Goal: Contribute content: Add original content to the website for others to see

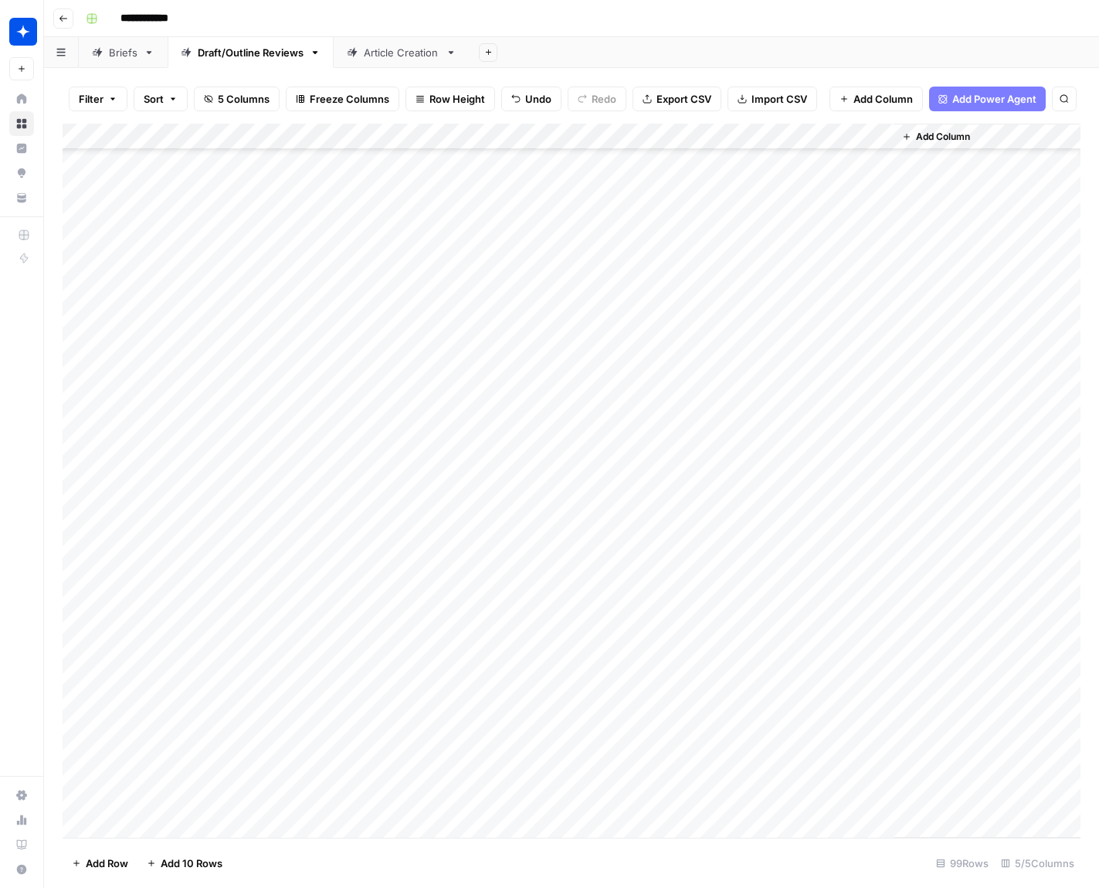
scroll to position [1912, 0]
click at [600, 825] on div "Add Column" at bounding box center [572, 481] width 1018 height 714
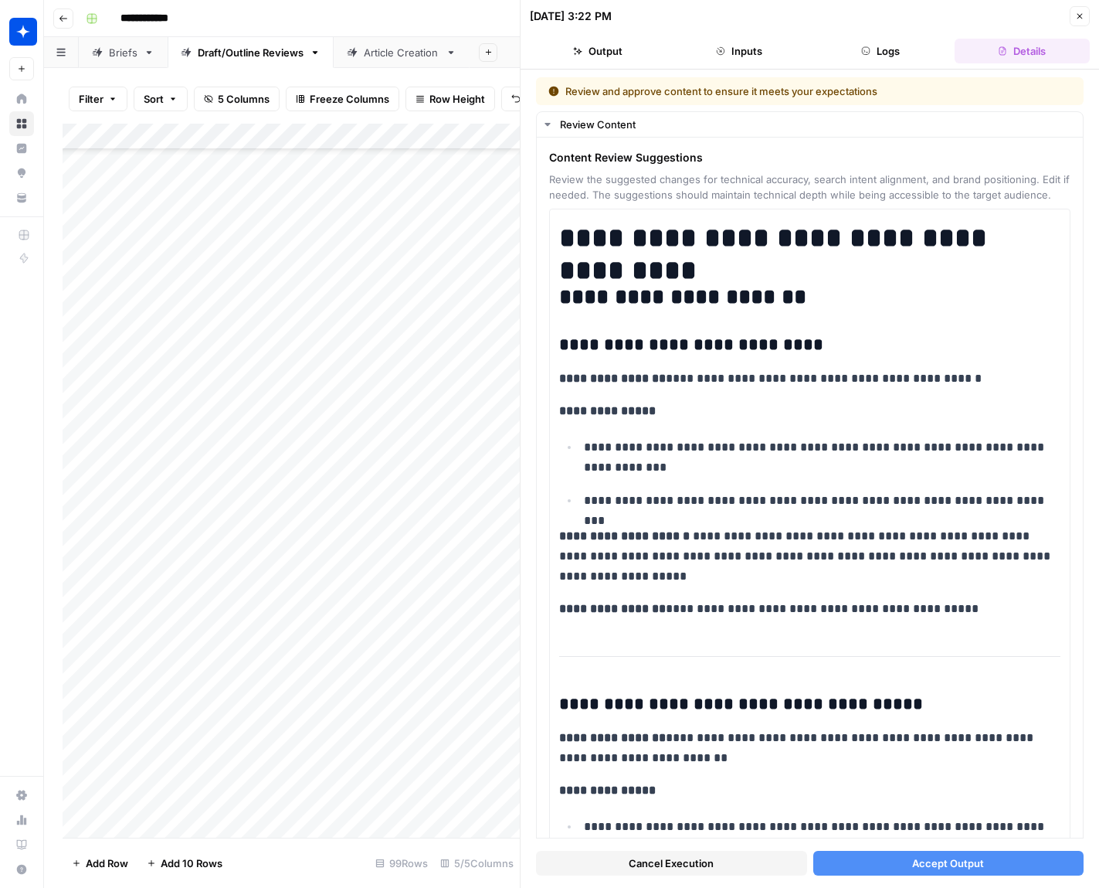
click at [858, 859] on button "Accept Output" at bounding box center [948, 863] width 271 height 25
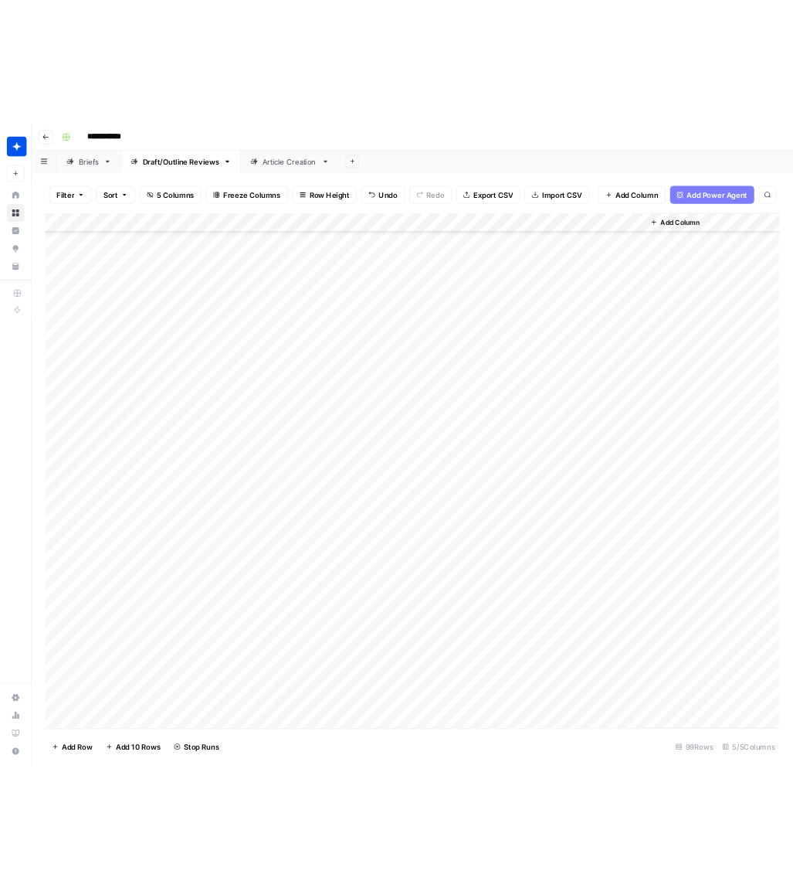
scroll to position [1938, 0]
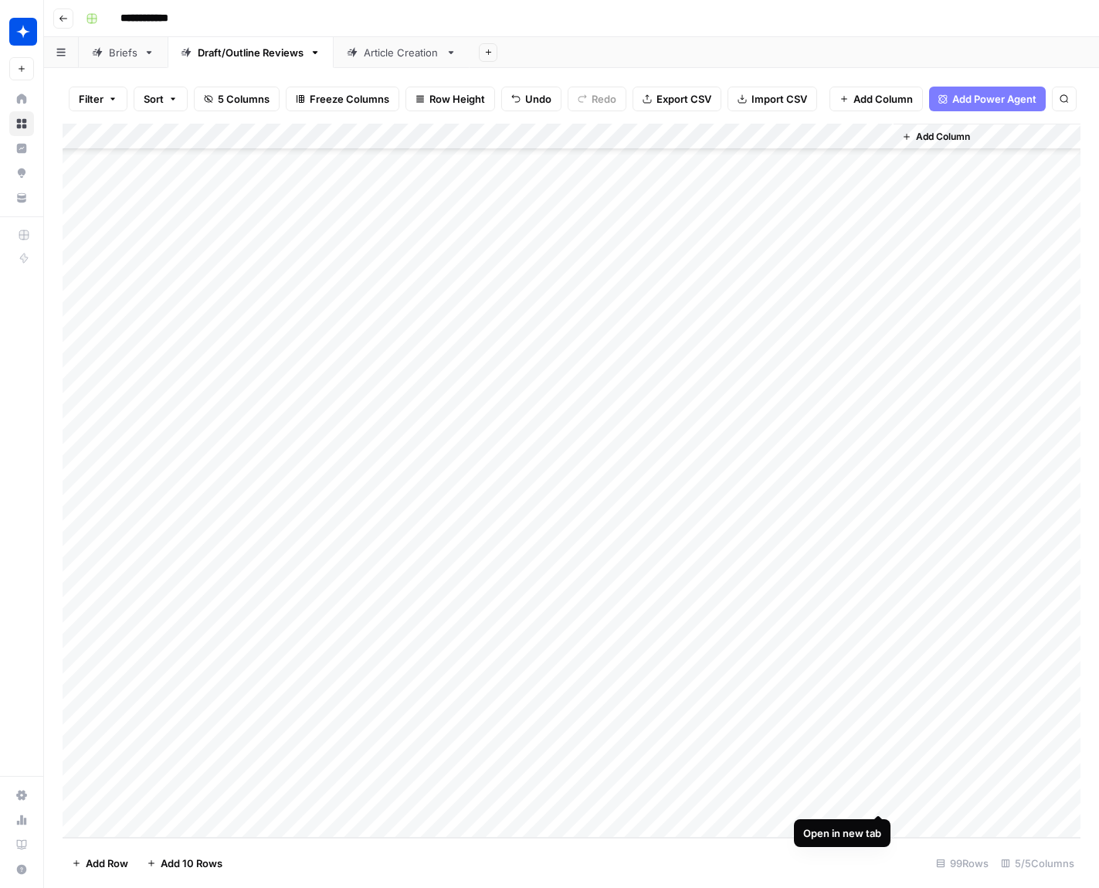
click at [872, 796] on div "Add Column" at bounding box center [572, 481] width 1018 height 714
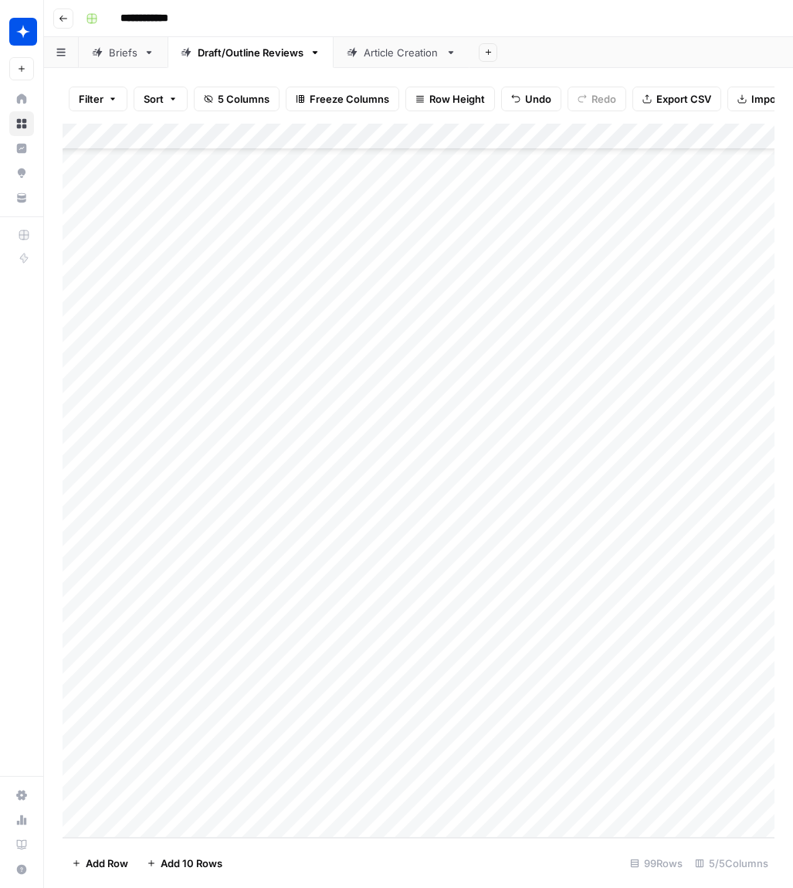
click at [556, 697] on div "Add Column" at bounding box center [419, 481] width 712 height 714
click at [604, 694] on div "Add Column" at bounding box center [419, 481] width 712 height 714
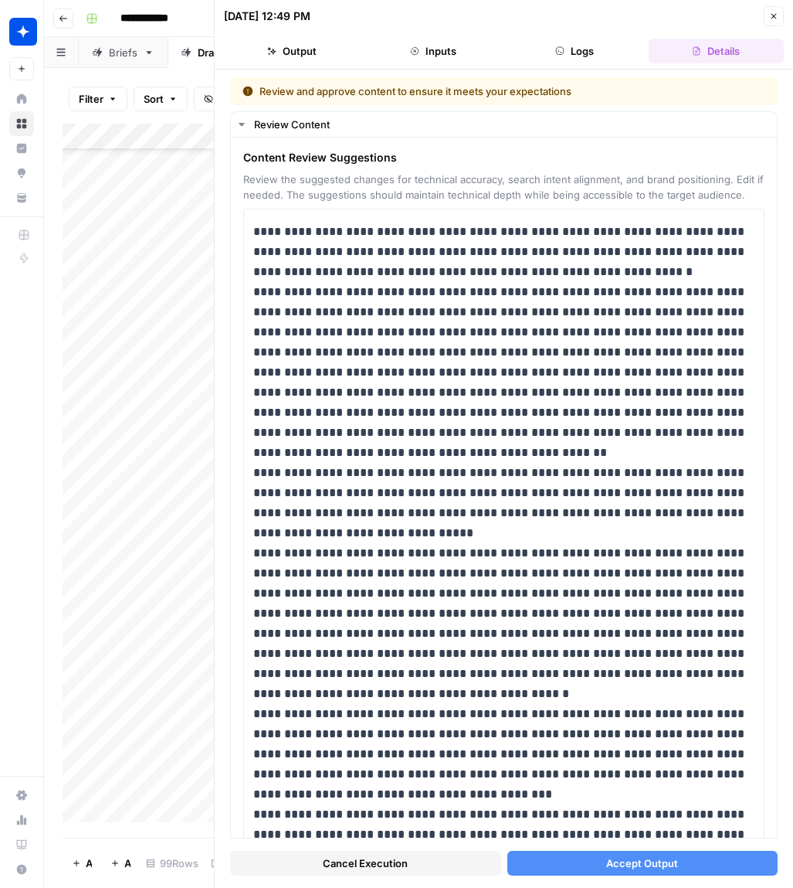
click at [579, 863] on button "Accept Output" at bounding box center [643, 863] width 271 height 25
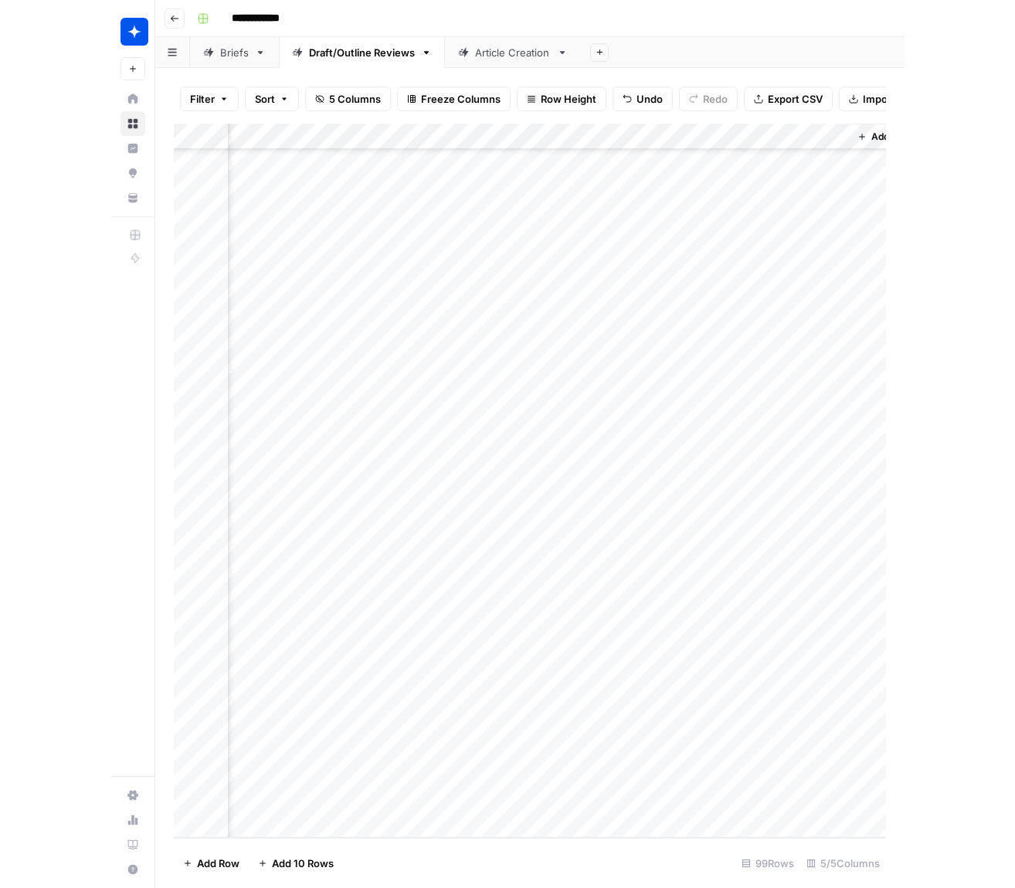
scroll to position [1938, 165]
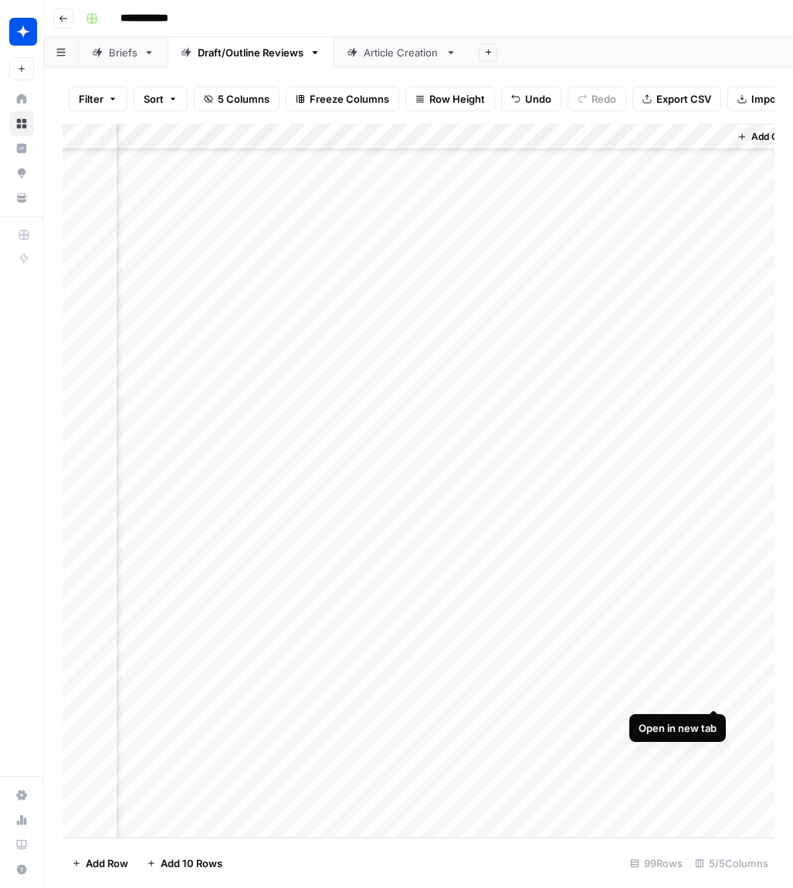
click at [714, 689] on div "Add Column" at bounding box center [419, 481] width 712 height 714
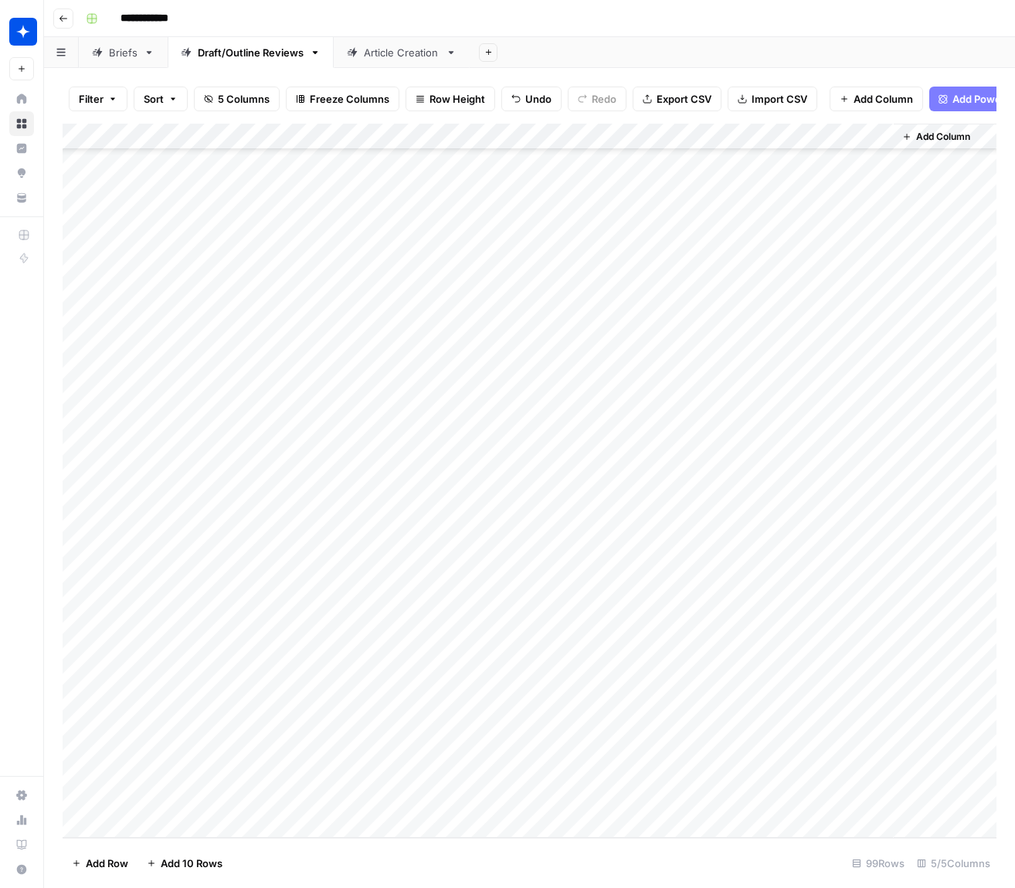
scroll to position [1932, 0]
click at [325, 727] on div "Add Column" at bounding box center [530, 481] width 934 height 714
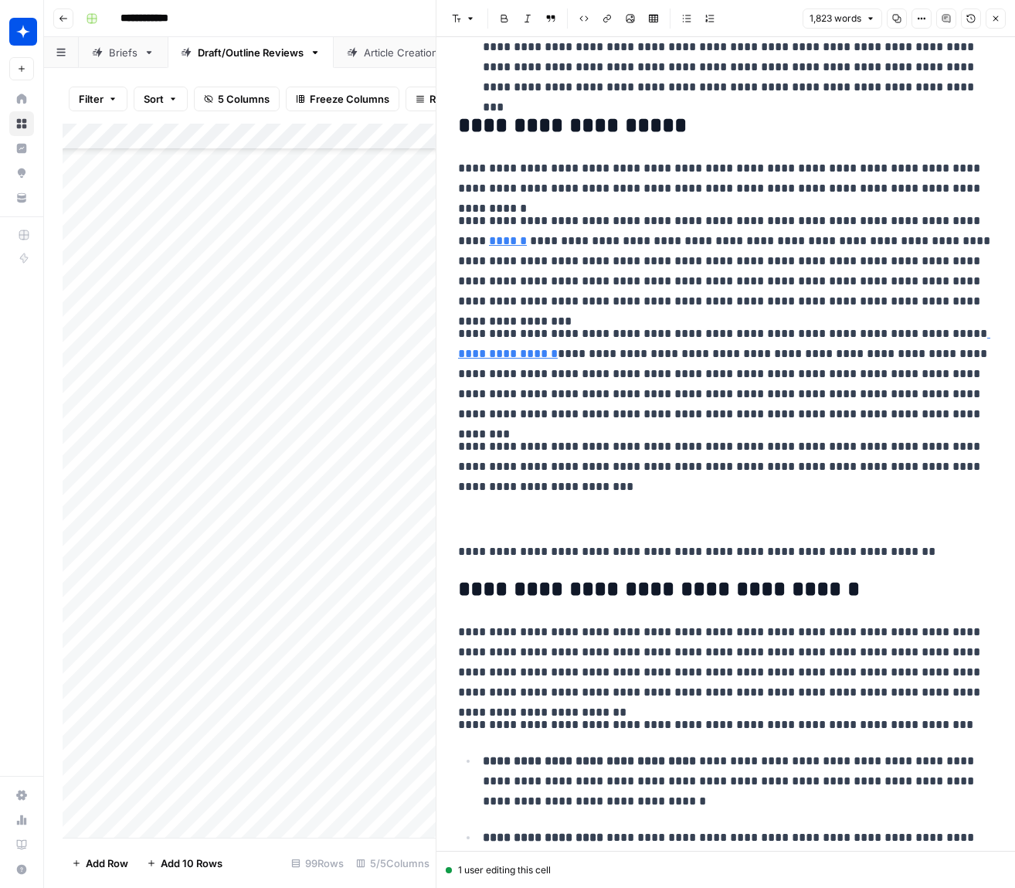
scroll to position [510, 0]
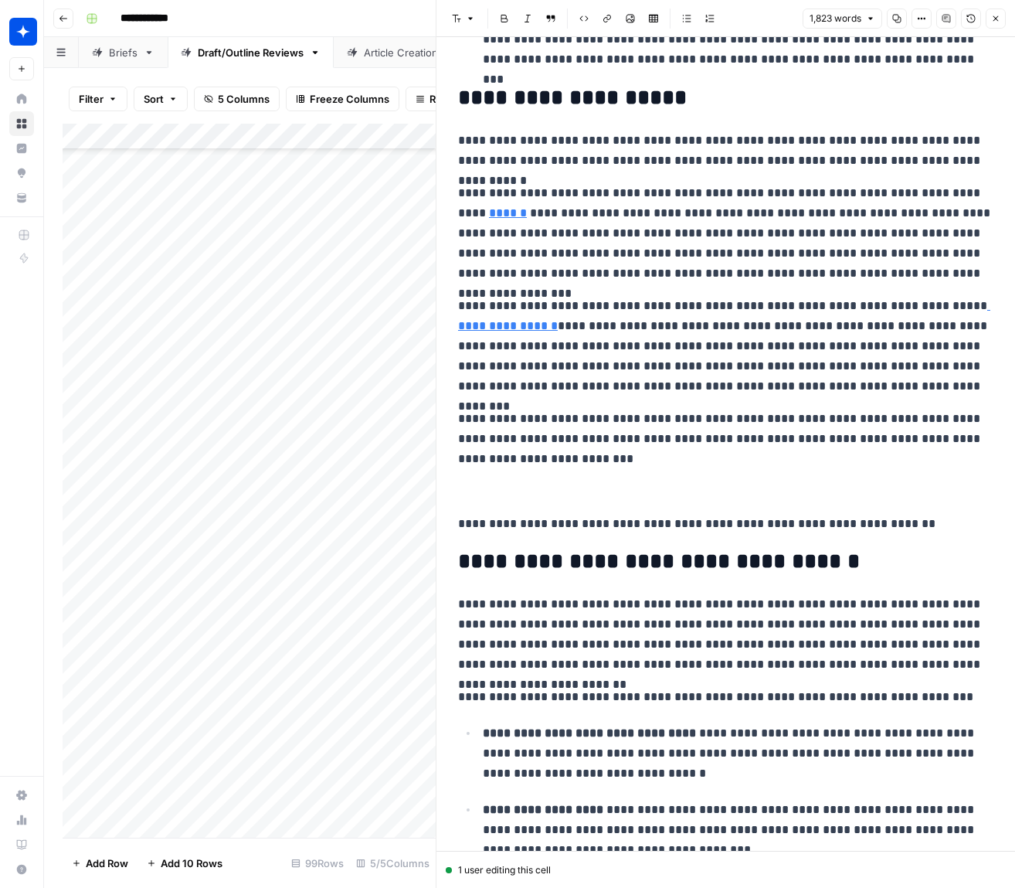
click at [996, 16] on icon "button" at bounding box center [995, 18] width 9 height 9
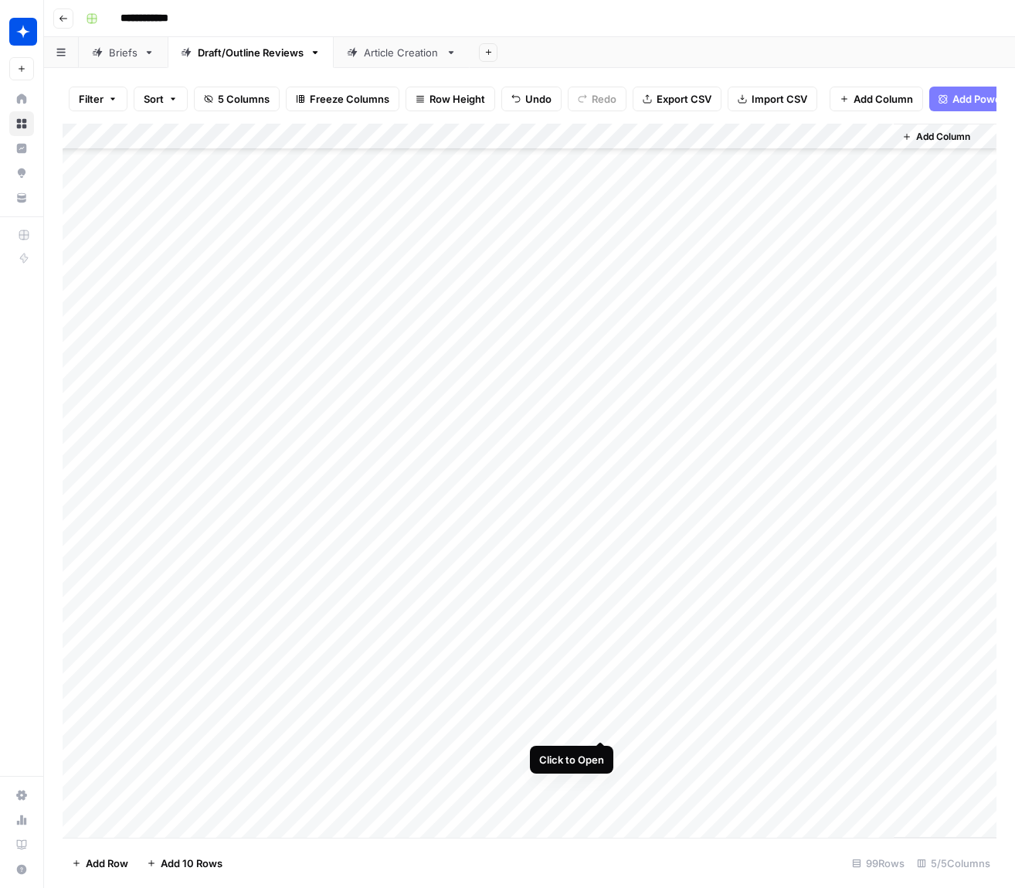
click at [605, 722] on div "Add Column" at bounding box center [530, 481] width 934 height 714
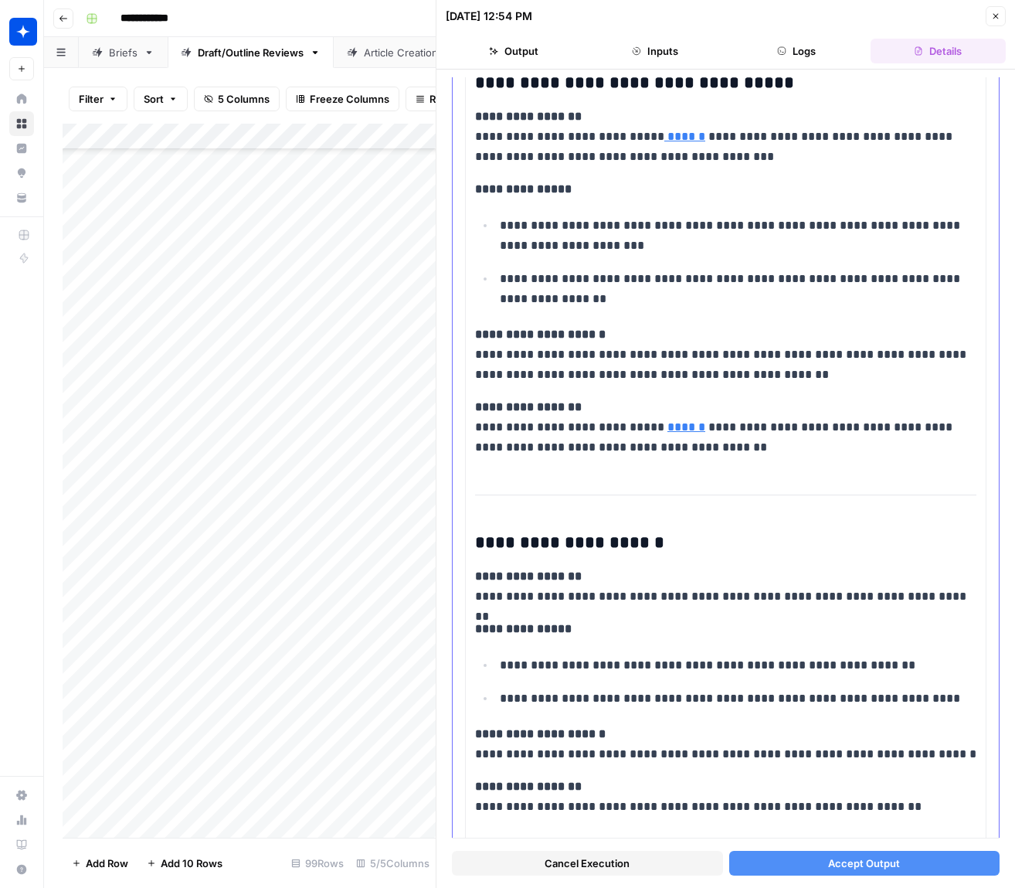
scroll to position [460, 0]
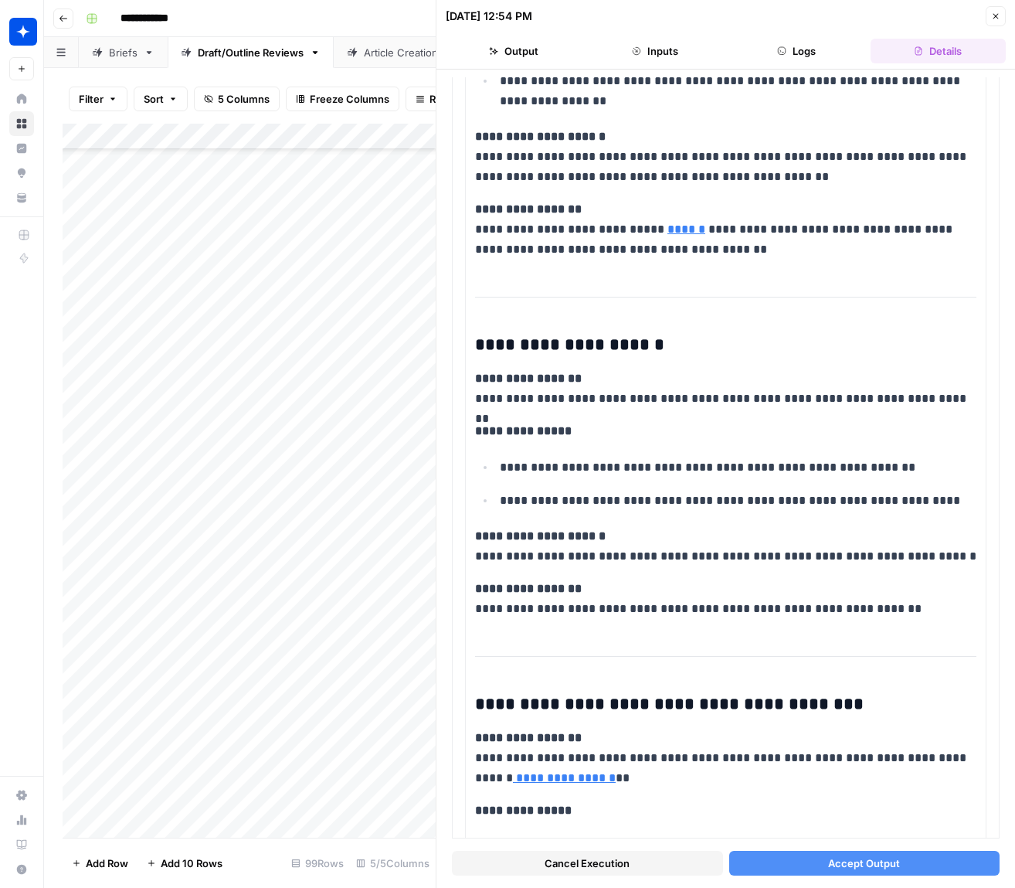
click at [779, 868] on button "Accept Output" at bounding box center [864, 863] width 271 height 25
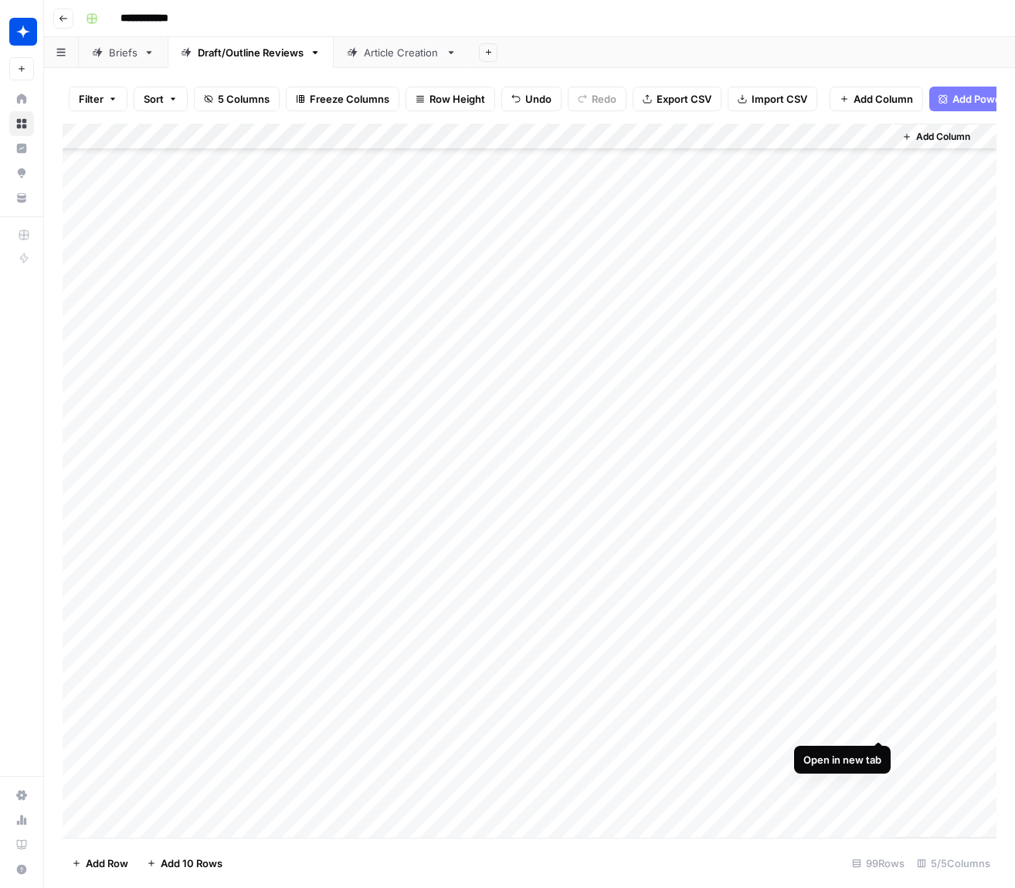
click at [882, 724] on div "Add Column" at bounding box center [530, 481] width 934 height 714
click at [600, 754] on div "Add Column" at bounding box center [530, 481] width 934 height 714
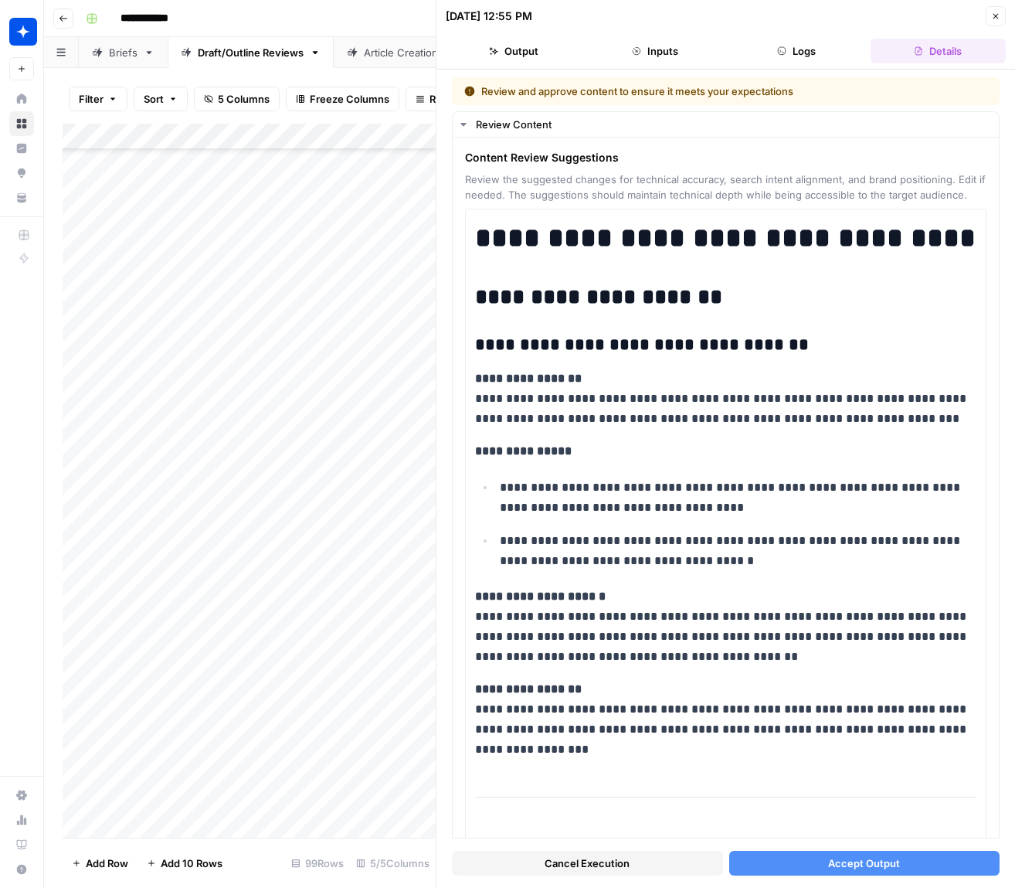
click at [828, 871] on button "Accept Output" at bounding box center [864, 863] width 271 height 25
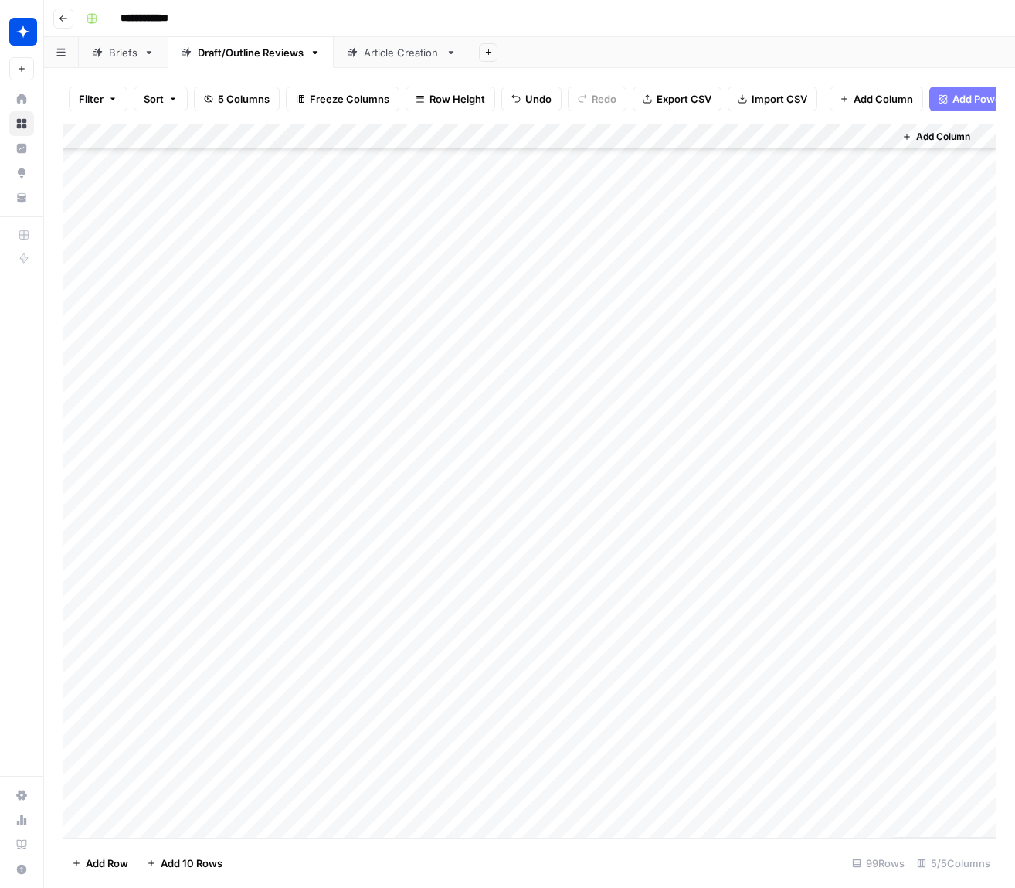
click at [821, 750] on div "Add Column" at bounding box center [530, 481] width 934 height 714
click at [874, 752] on div "Add Column" at bounding box center [530, 481] width 934 height 714
click at [392, 56] on div "Article Creation" at bounding box center [402, 52] width 76 height 15
click at [133, 770] on div "Add Column" at bounding box center [530, 451] width 934 height 654
type textarea "**********"
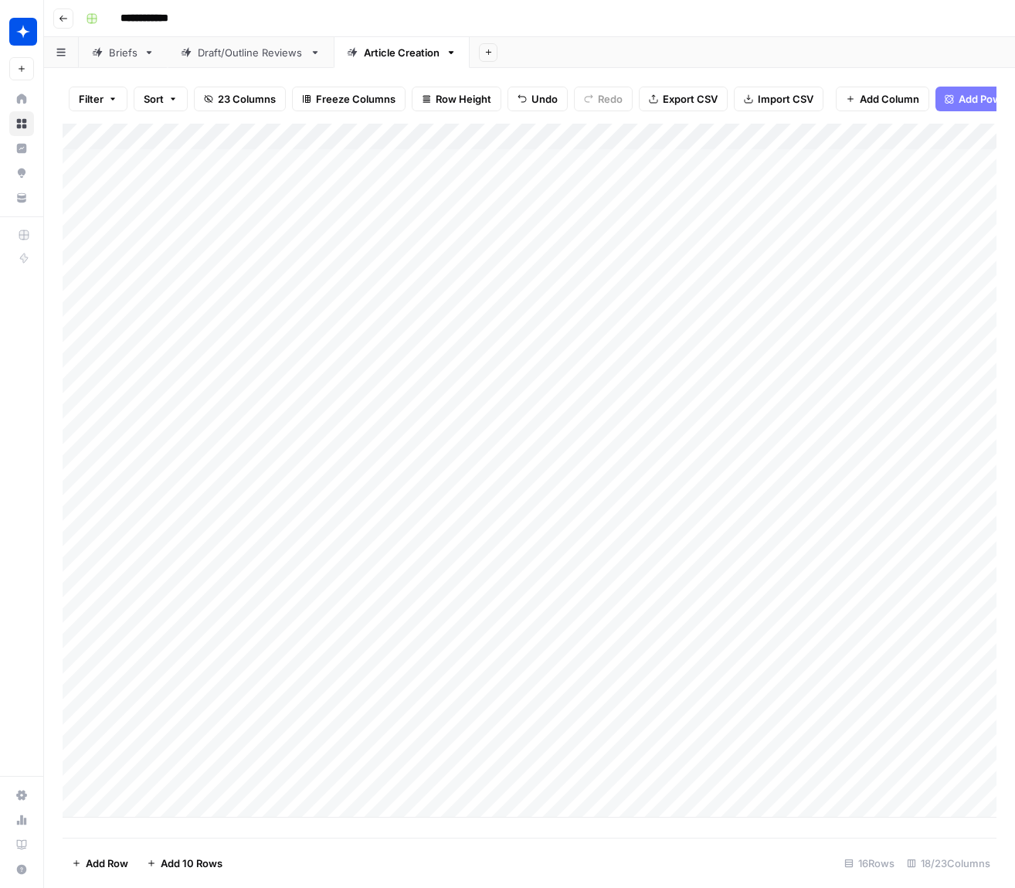
drag, startPoint x: 455, startPoint y: 823, endPoint x: 424, endPoint y: 803, distance: 36.9
click at [453, 821] on div "Add Column" at bounding box center [530, 481] width 934 height 714
click at [376, 765] on div "Add Column" at bounding box center [530, 471] width 934 height 694
click at [358, 771] on div "Add Column" at bounding box center [530, 471] width 934 height 694
click at [358, 830] on button "What Is" at bounding box center [344, 824] width 48 height 19
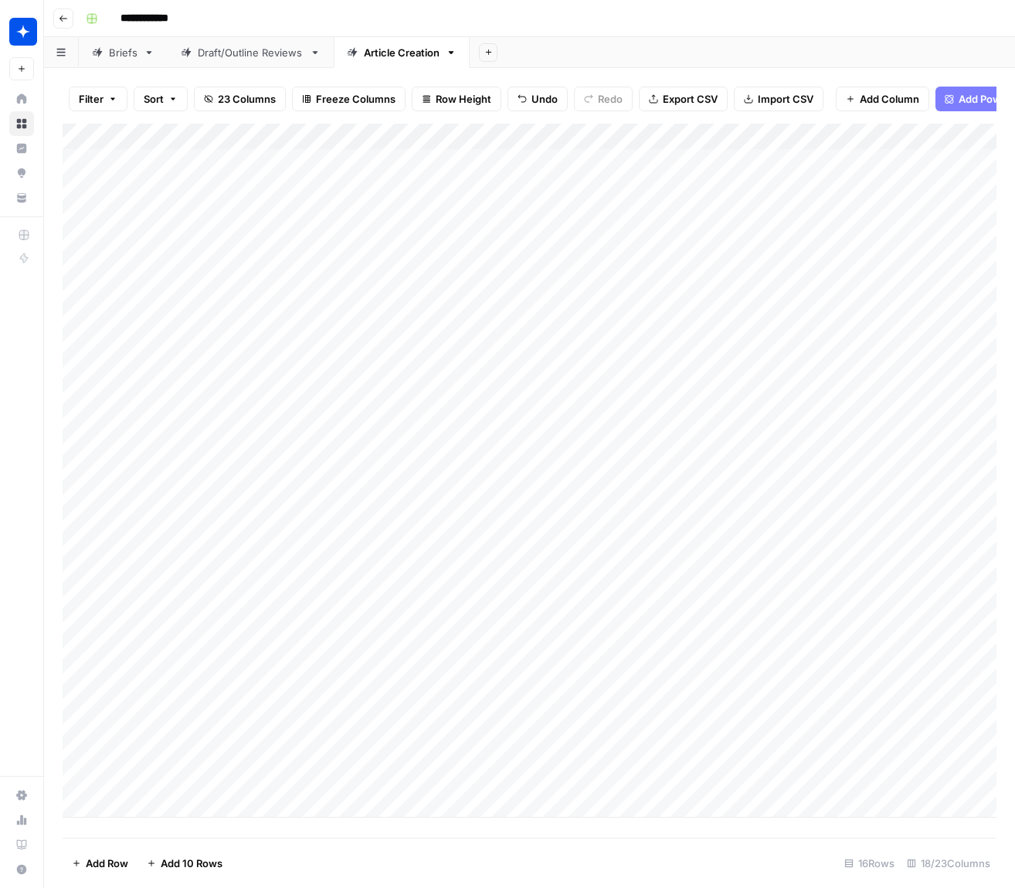
click at [243, 768] on div "Add Column" at bounding box center [530, 471] width 934 height 694
click at [472, 769] on div "Add Column" at bounding box center [530, 471] width 934 height 694
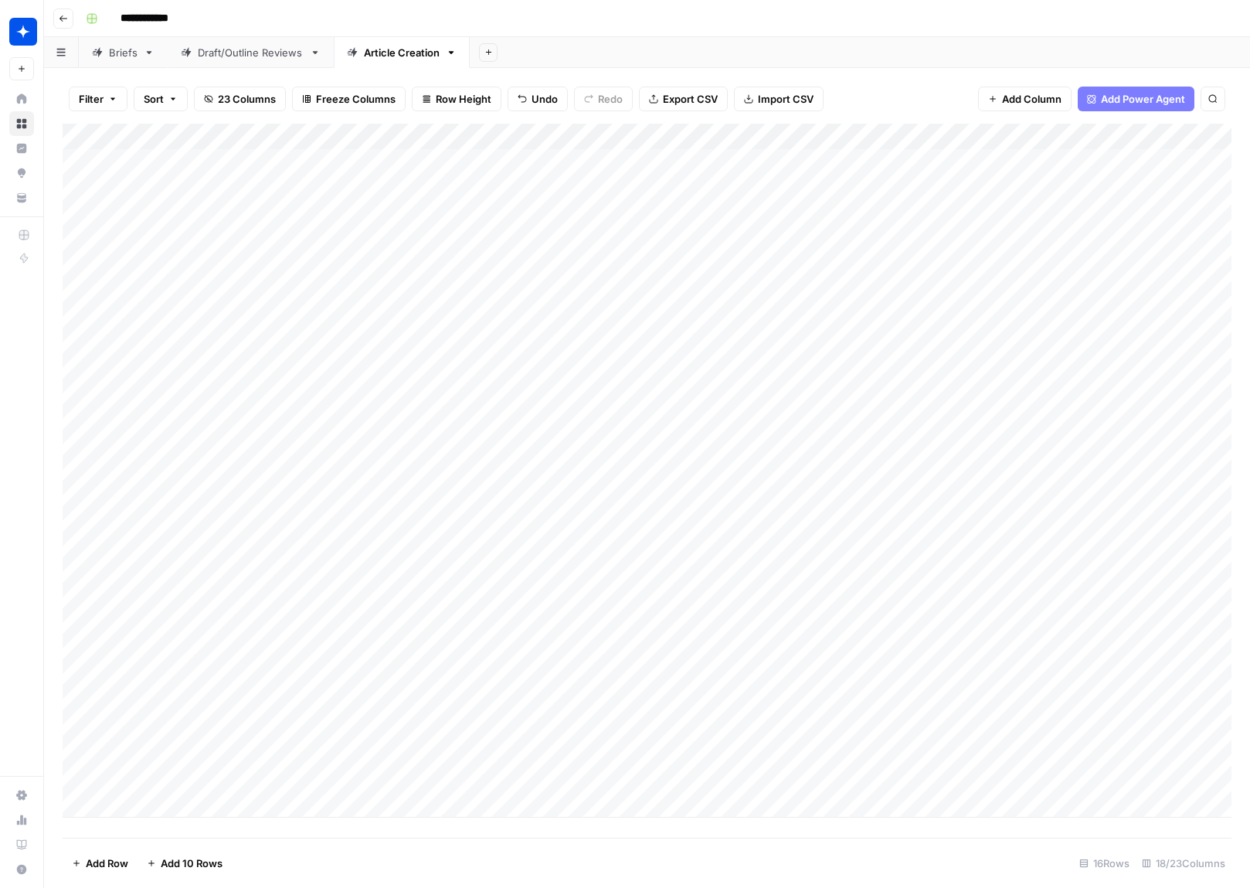
click at [185, 333] on div "Add Column" at bounding box center [647, 471] width 1169 height 694
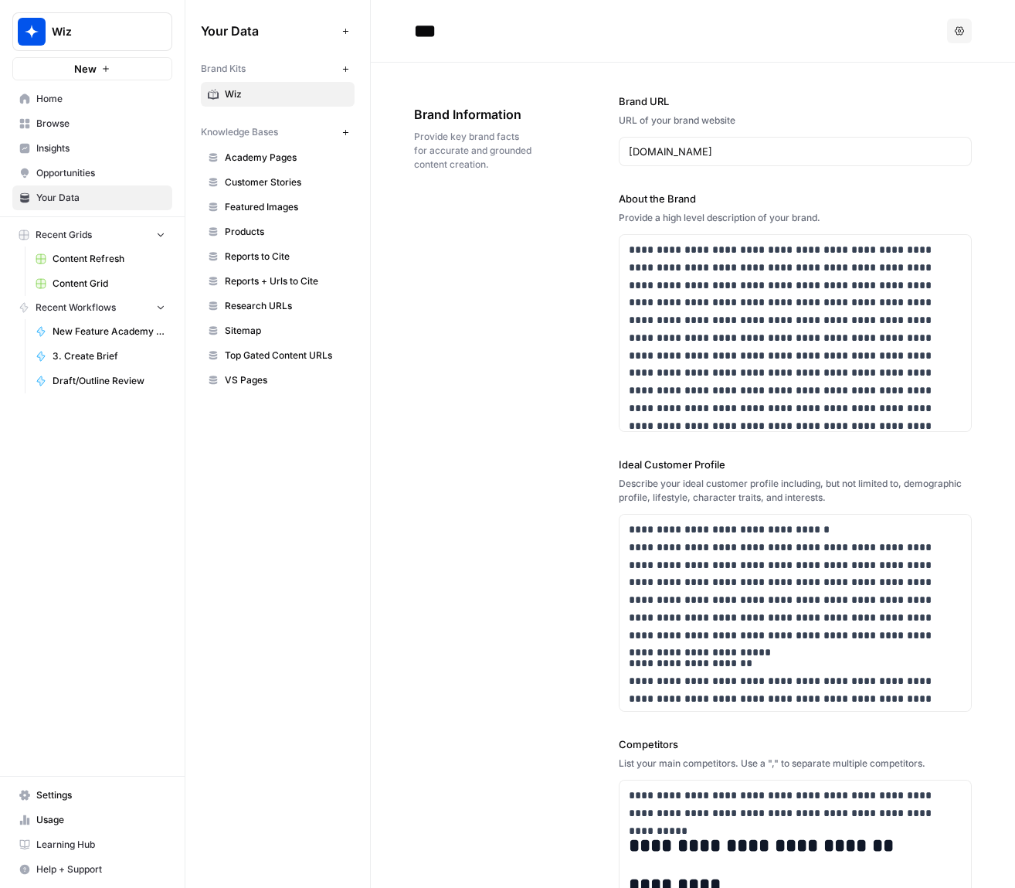
scroll to position [8220, 0]
